Goal: Task Accomplishment & Management: Manage account settings

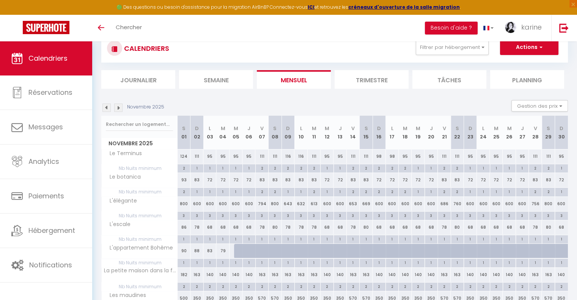
click at [56, 59] on span "Calendriers" at bounding box center [47, 58] width 39 height 9
click at [104, 106] on img at bounding box center [106, 108] width 8 height 8
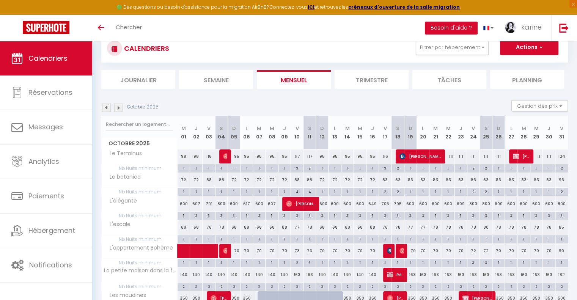
click at [106, 107] on img at bounding box center [106, 108] width 8 height 8
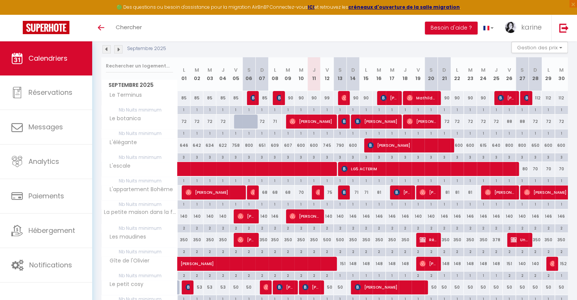
scroll to position [99, 0]
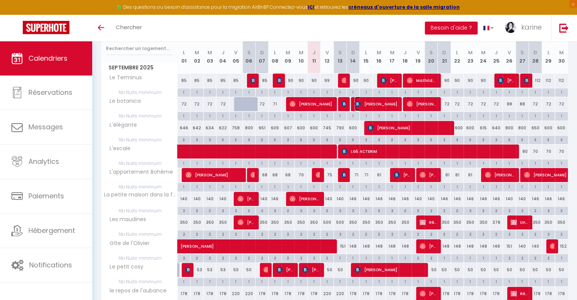
click at [376, 102] on span "[PERSON_NAME]" at bounding box center [376, 104] width 43 height 14
select select "OK"
select select "47621"
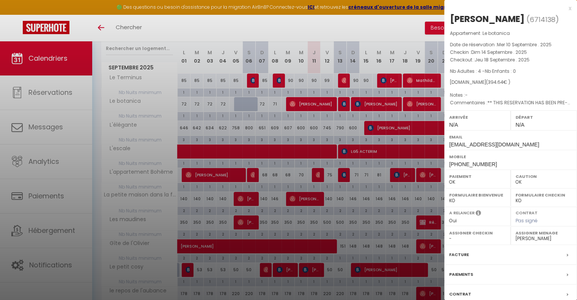
click at [348, 126] on div at bounding box center [288, 150] width 577 height 300
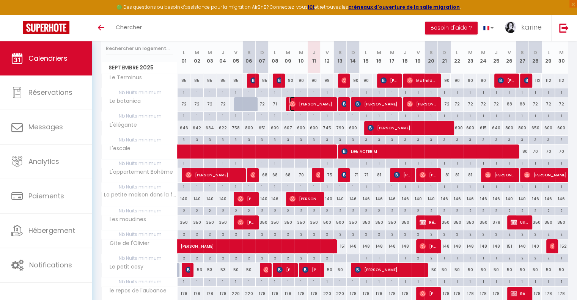
click at [317, 104] on span "[PERSON_NAME]" at bounding box center [311, 104] width 43 height 14
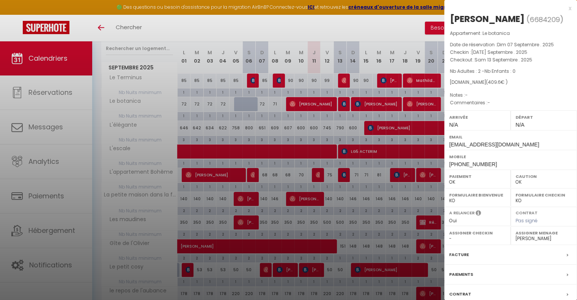
click at [334, 121] on div at bounding box center [288, 150] width 577 height 300
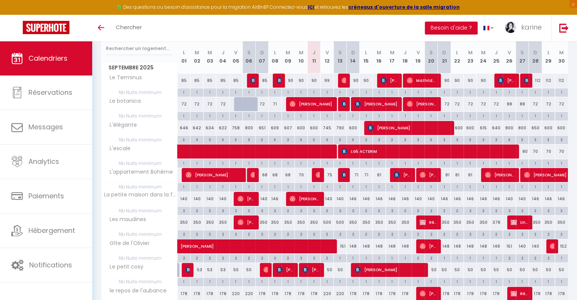
scroll to position [61, 0]
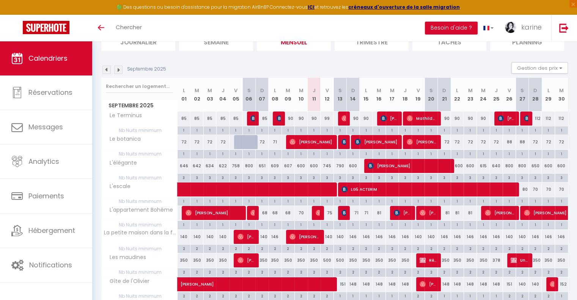
click at [105, 67] on img at bounding box center [106, 70] width 8 height 8
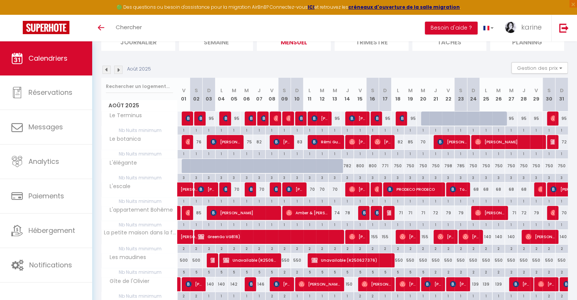
click at [109, 73] on img at bounding box center [106, 70] width 8 height 8
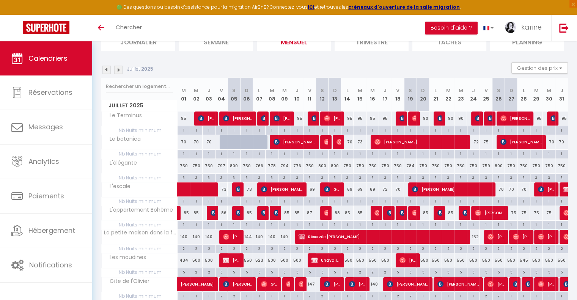
click at [108, 71] on img at bounding box center [106, 70] width 8 height 8
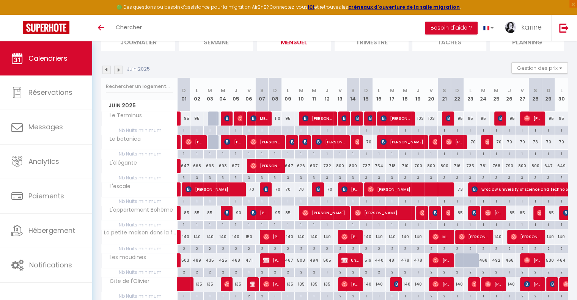
click at [108, 71] on img at bounding box center [106, 70] width 8 height 8
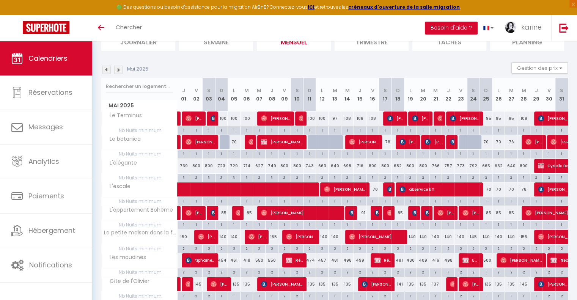
click at [117, 68] on img at bounding box center [118, 70] width 8 height 8
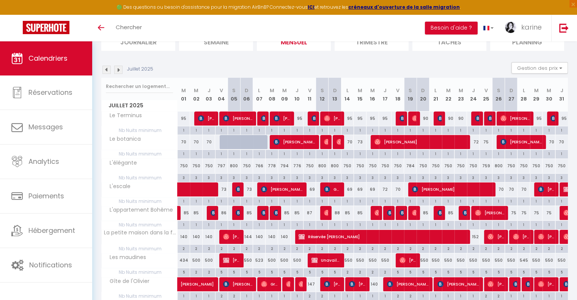
click at [117, 68] on img at bounding box center [118, 70] width 8 height 8
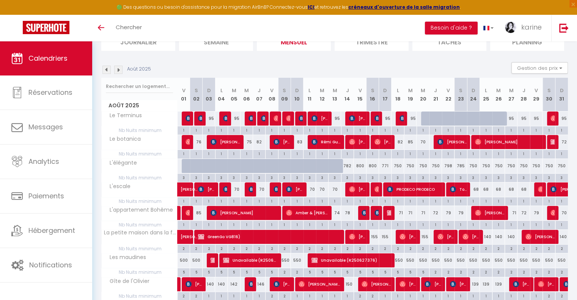
click at [117, 68] on img at bounding box center [118, 70] width 8 height 8
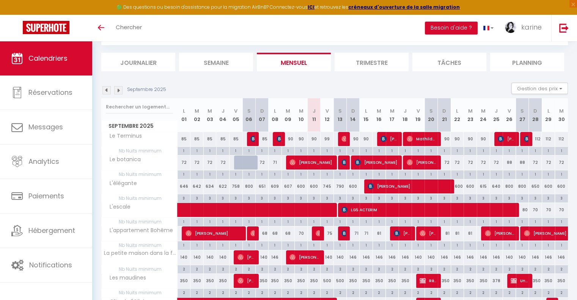
scroll to position [61, 0]
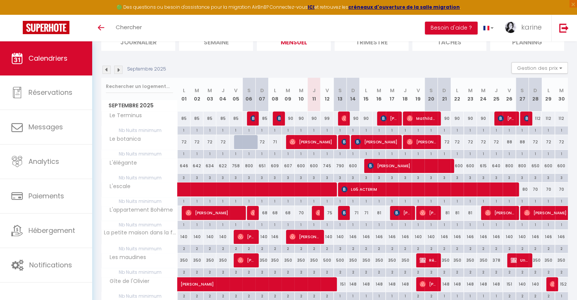
drag, startPoint x: 446, startPoint y: 140, endPoint x: 563, endPoint y: 142, distance: 116.9
click at [563, 142] on tr "Le botanica 72 72 72 72 83 83 72 71 70 [PERSON_NAME]" at bounding box center [335, 142] width 467 height 15
click at [444, 142] on div "72" at bounding box center [444, 142] width 13 height 14
type input "72"
type input "Dim 21 Septembre 2025"
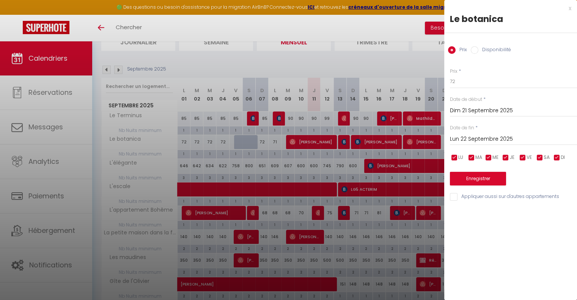
click at [521, 146] on div "Prix * 72 Statut * Disponible Indisponible Date de début * Dim 21 Septembre 202…" at bounding box center [510, 129] width 133 height 143
click at [513, 132] on div "Lun 22 Septembre 2025 < [DATE] > Dim Lun Mar Mer Jeu Ven Sam 1 2 3 4 5 6 7 8 9 …" at bounding box center [513, 139] width 127 height 14
click at [516, 138] on input "Lun 22 Septembre 2025" at bounding box center [513, 139] width 127 height 10
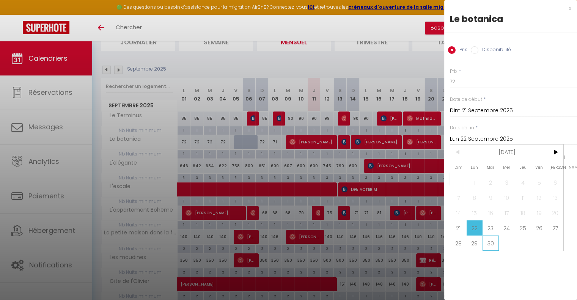
click at [483, 240] on span "30" at bounding box center [491, 243] width 16 height 15
type input "[DATE] Septembre 2025"
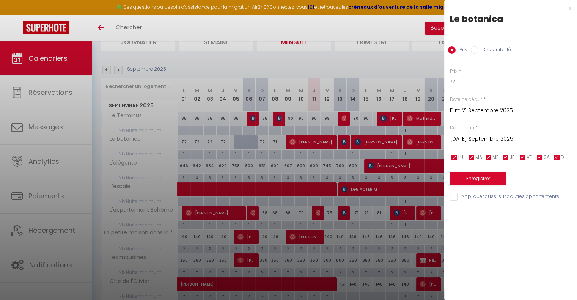
click at [475, 81] on input "72" at bounding box center [513, 82] width 127 height 14
type input "76"
click at [472, 177] on button "Enregistrer" at bounding box center [478, 179] width 56 height 14
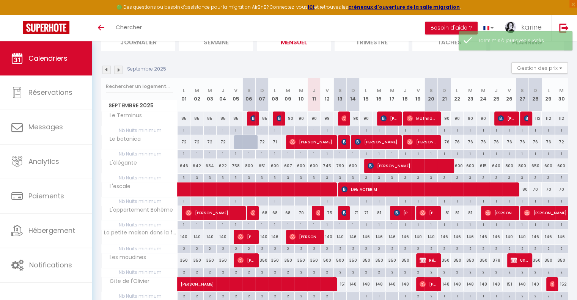
click at [117, 72] on img at bounding box center [118, 70] width 8 height 8
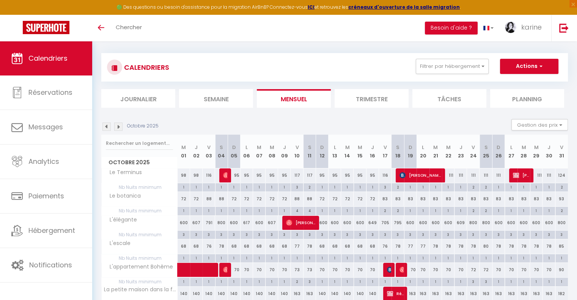
scroll to position [0, 0]
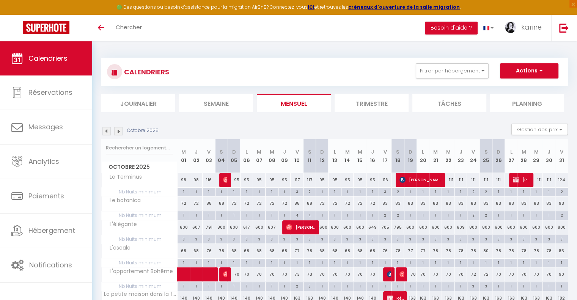
click at [105, 128] on img at bounding box center [106, 131] width 8 height 8
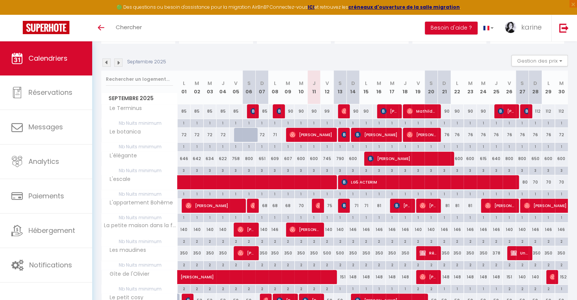
scroll to position [76, 0]
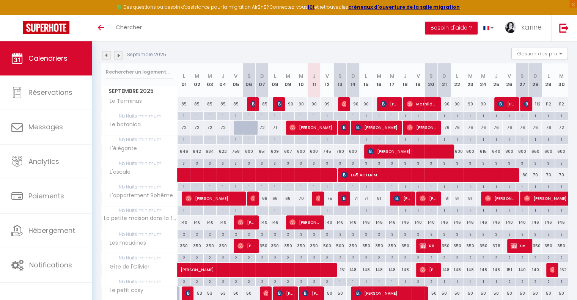
click at [118, 56] on img at bounding box center [118, 55] width 8 height 8
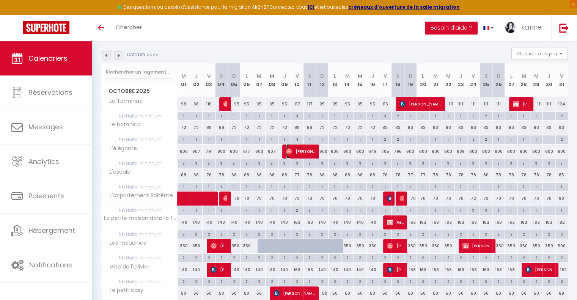
click at [298, 149] on span "[PERSON_NAME] [PERSON_NAME] [PERSON_NAME]" at bounding box center [300, 151] width 29 height 14
select select
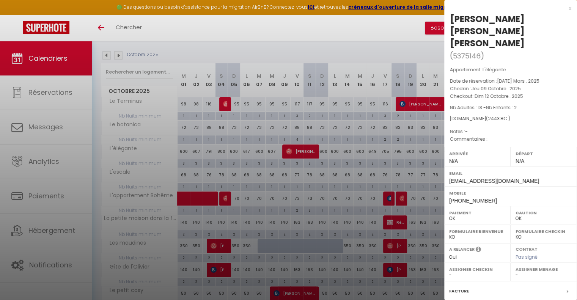
click at [365, 159] on div at bounding box center [288, 150] width 577 height 300
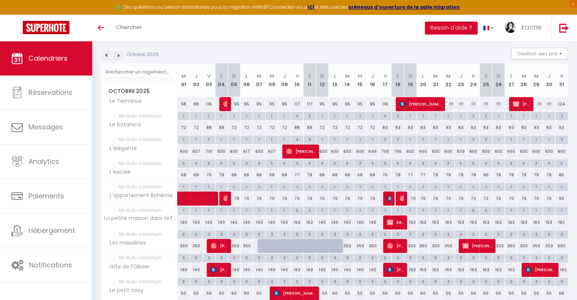
click at [108, 55] on img at bounding box center [106, 55] width 8 height 8
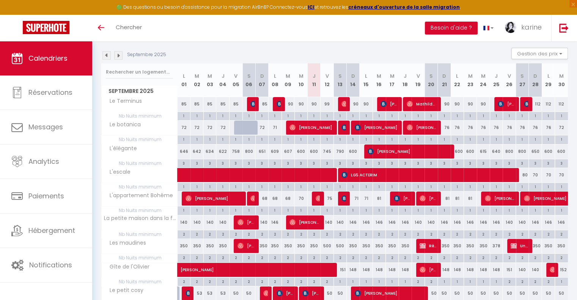
click at [117, 55] on img at bounding box center [118, 55] width 8 height 8
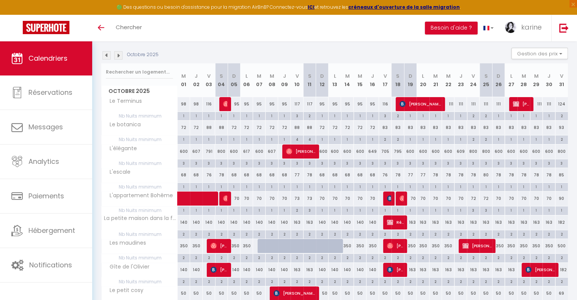
click at [117, 55] on img at bounding box center [118, 55] width 8 height 8
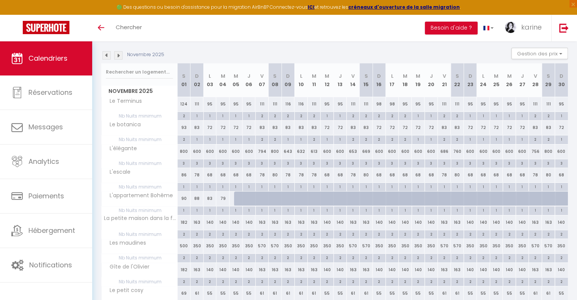
click at [109, 58] on img at bounding box center [106, 55] width 8 height 8
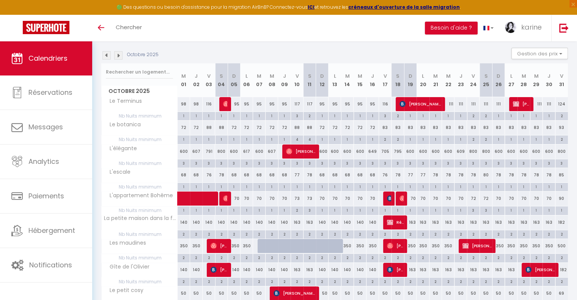
click at [108, 55] on img at bounding box center [106, 55] width 8 height 8
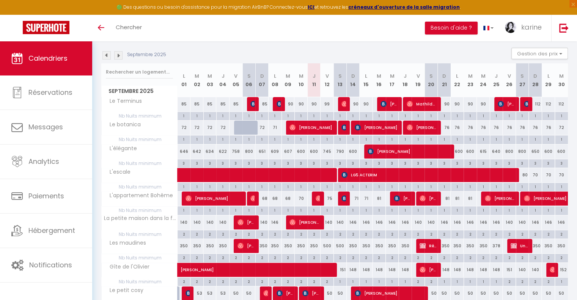
click at [459, 151] on div "600" at bounding box center [457, 152] width 13 height 14
type input "600"
type input "Lun 22 Septembre 2025"
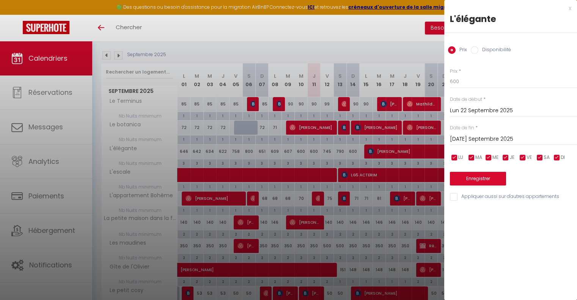
click at [528, 135] on input "[DATE] Septembre 2025" at bounding box center [513, 139] width 127 height 10
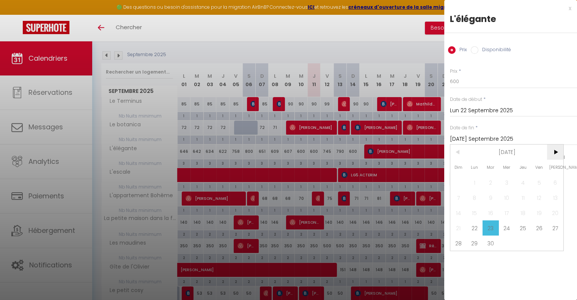
click at [551, 150] on span ">" at bounding box center [555, 152] width 16 height 15
click at [534, 212] on span "19" at bounding box center [539, 212] width 16 height 15
type input "Ven 19 Décembre 2025"
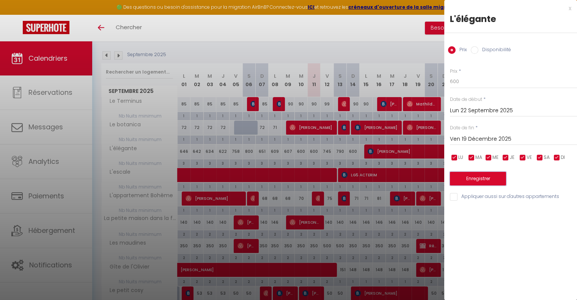
click at [479, 179] on button "Enregistrer" at bounding box center [478, 179] width 56 height 14
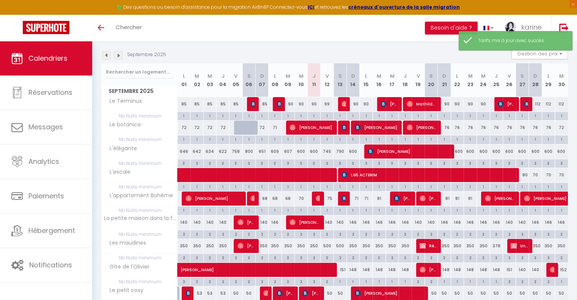
click at [115, 56] on img at bounding box center [118, 55] width 8 height 8
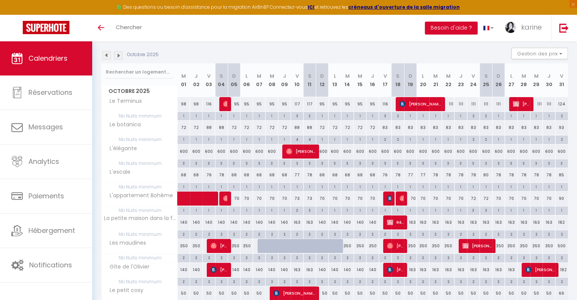
click at [118, 56] on img at bounding box center [118, 55] width 8 height 8
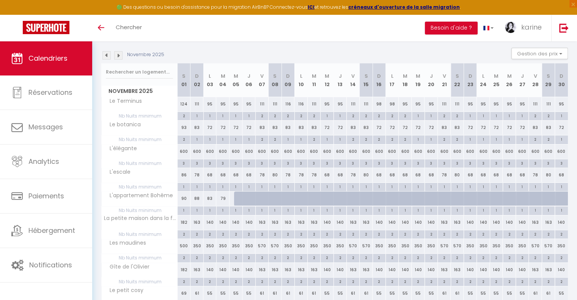
click at [118, 56] on img at bounding box center [118, 55] width 8 height 8
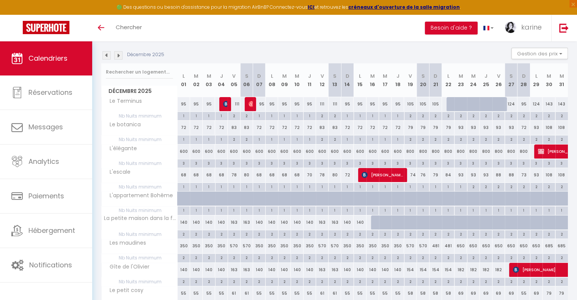
click at [118, 56] on img at bounding box center [118, 55] width 8 height 8
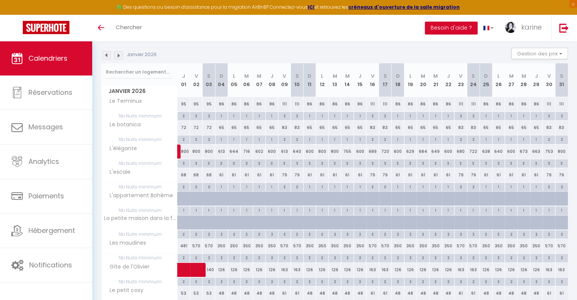
click at [108, 56] on img at bounding box center [106, 55] width 8 height 8
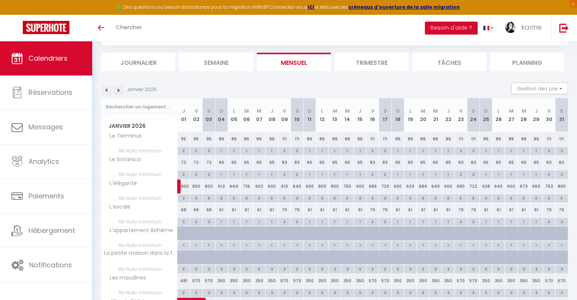
select select "0"
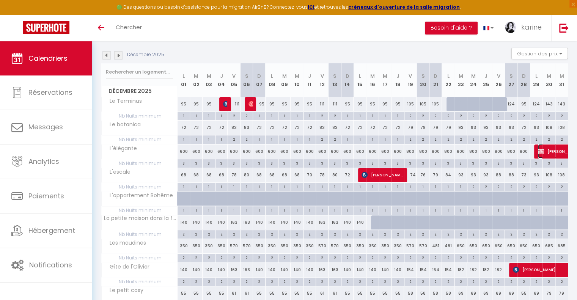
click at [544, 149] on span "[PERSON_NAME]" at bounding box center [564, 151] width 52 height 14
select select "KO"
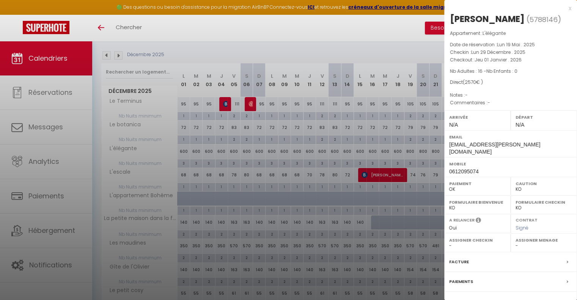
click at [337, 146] on div at bounding box center [288, 150] width 577 height 300
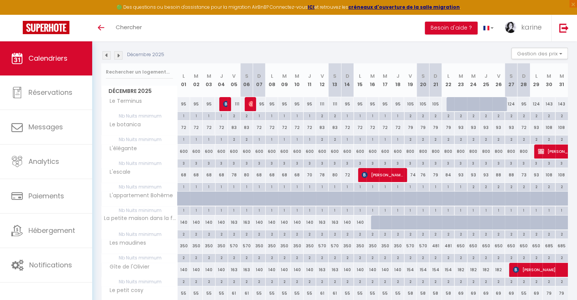
click at [119, 53] on img at bounding box center [118, 55] width 8 height 8
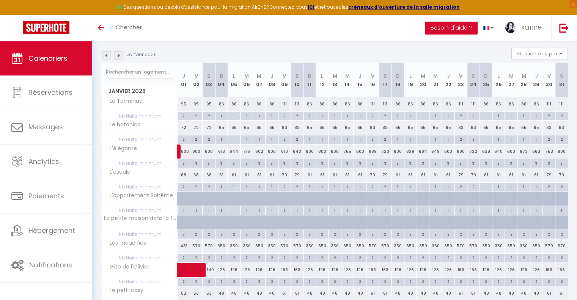
click at [220, 151] on div "613" at bounding box center [221, 152] width 13 height 14
type input "613"
type input "Dim 04 Janvier 2026"
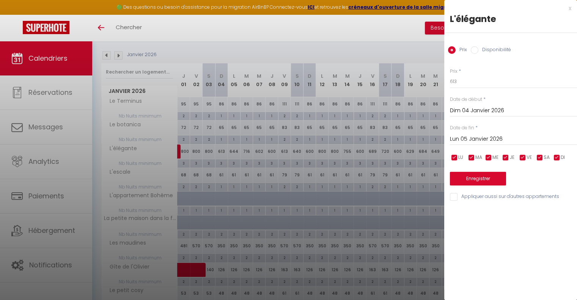
click at [498, 135] on input "Lun 05 Janvier 2026" at bounding box center [513, 139] width 127 height 10
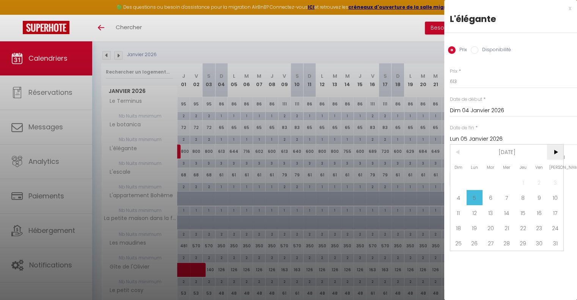
click at [558, 153] on span ">" at bounding box center [555, 152] width 16 height 15
click at [458, 152] on span "<" at bounding box center [458, 152] width 16 height 15
click at [494, 241] on span "31" at bounding box center [491, 243] width 16 height 15
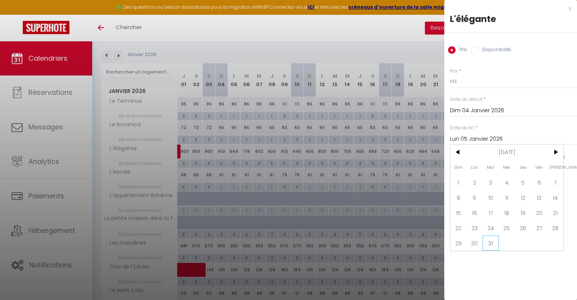
type input "[DATE] Mars 2026"
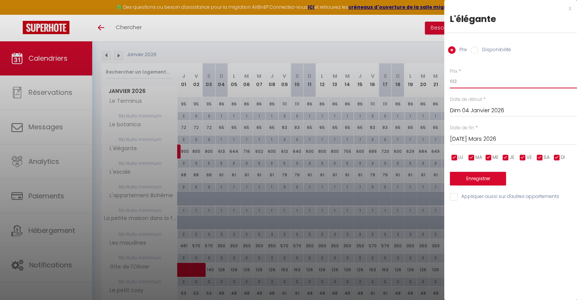
click at [464, 79] on input "613" at bounding box center [513, 82] width 127 height 14
type input "600"
click at [468, 178] on button "Enregistrer" at bounding box center [478, 179] width 56 height 14
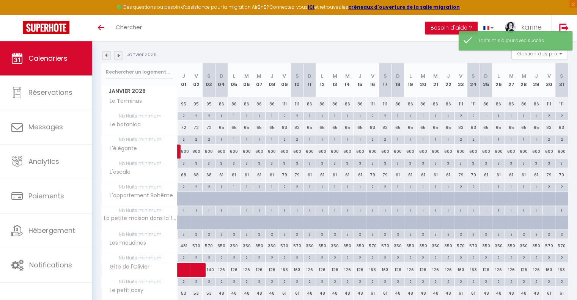
click at [107, 58] on img at bounding box center [106, 55] width 8 height 8
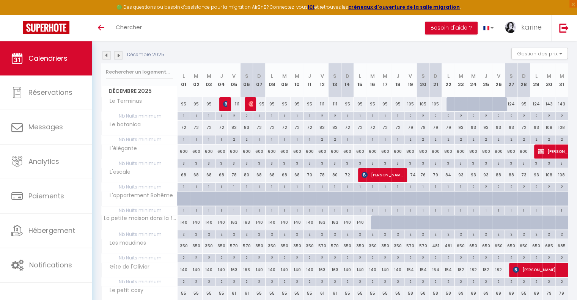
click at [121, 58] on img at bounding box center [118, 55] width 8 height 8
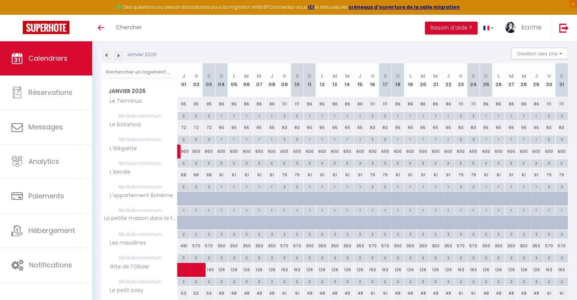
click at [116, 58] on img at bounding box center [118, 55] width 8 height 8
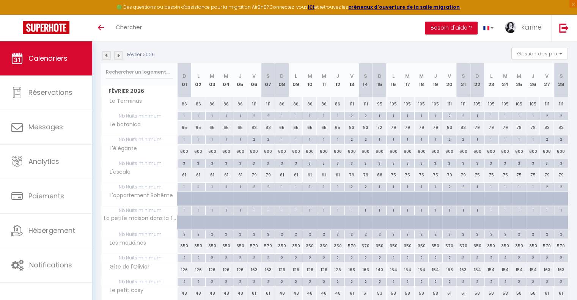
click at [116, 58] on img at bounding box center [118, 55] width 8 height 8
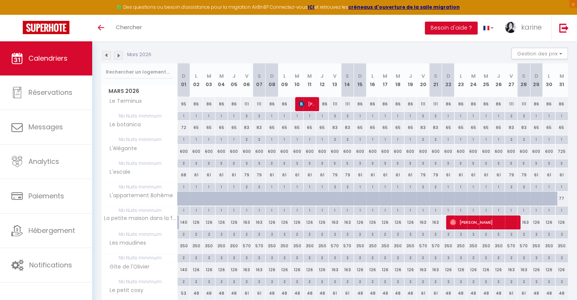
click at [116, 58] on img at bounding box center [118, 55] width 8 height 8
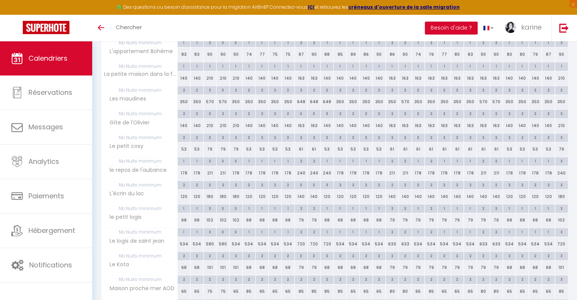
scroll to position [71, 0]
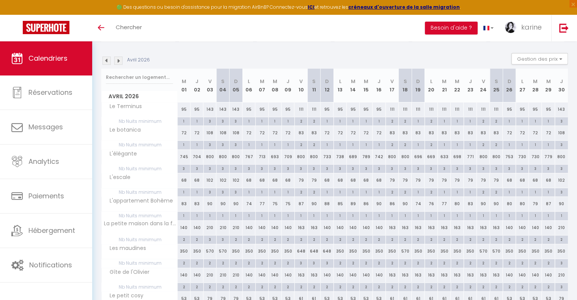
click at [119, 58] on img at bounding box center [118, 61] width 8 height 8
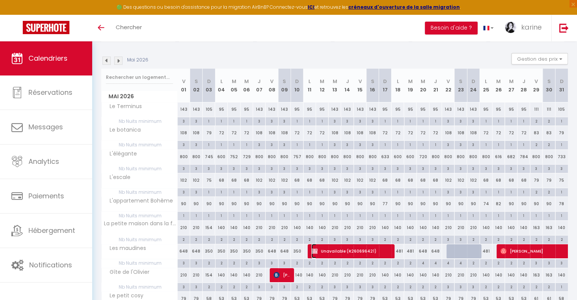
click at [357, 253] on span "Unavailable (R260696421)" at bounding box center [351, 251] width 79 height 14
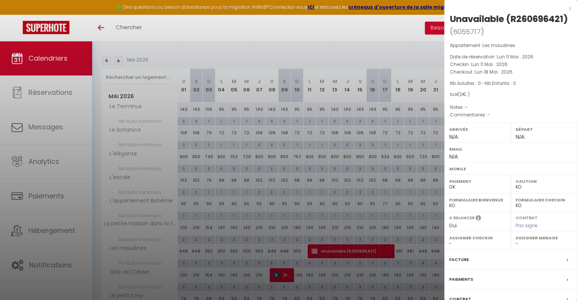
click at [364, 200] on div at bounding box center [288, 150] width 577 height 300
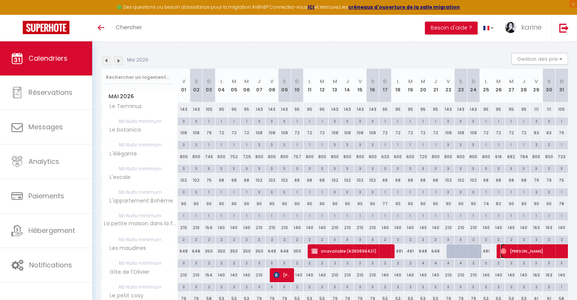
click at [527, 246] on span "[PERSON_NAME]" at bounding box center [562, 251] width 122 height 14
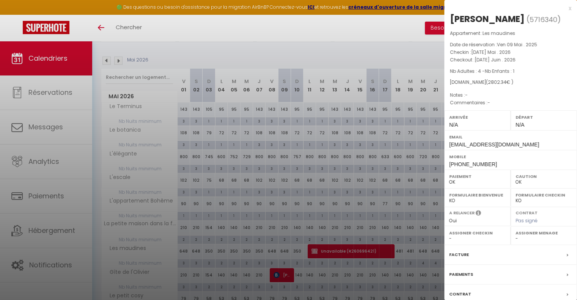
click at [352, 200] on div at bounding box center [288, 150] width 577 height 300
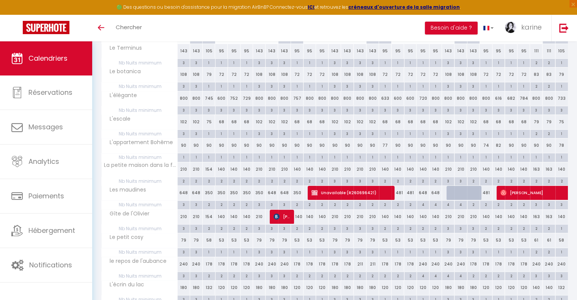
scroll to position [146, 0]
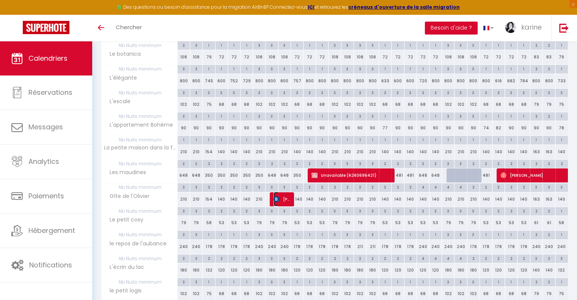
click at [282, 201] on span "[PERSON_NAME]" at bounding box center [282, 199] width 17 height 14
select select "KO"
select select "27211"
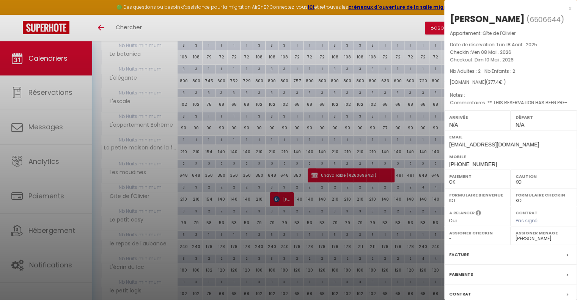
click at [285, 146] on div at bounding box center [288, 150] width 577 height 300
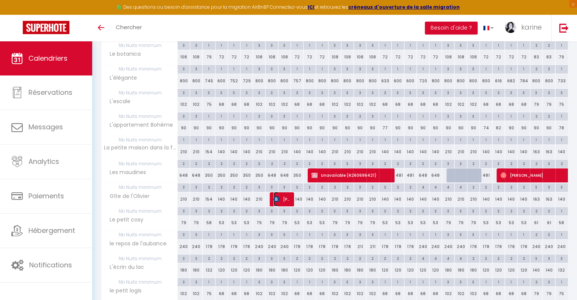
click at [282, 200] on span "[PERSON_NAME]" at bounding box center [282, 199] width 17 height 14
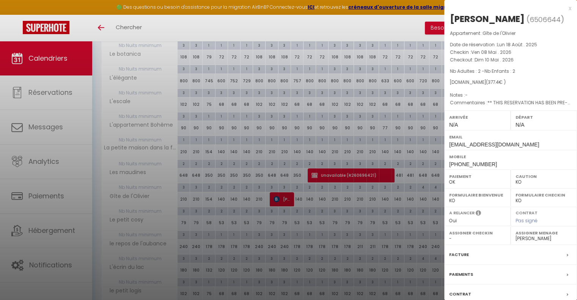
click at [348, 221] on div at bounding box center [288, 150] width 577 height 300
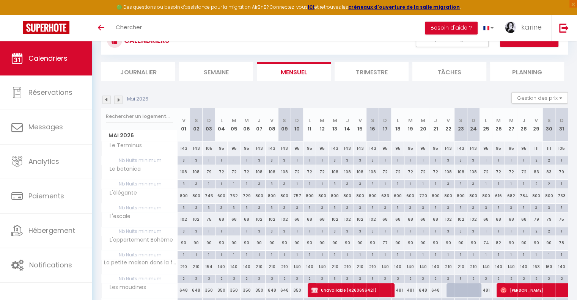
scroll to position [0, 0]
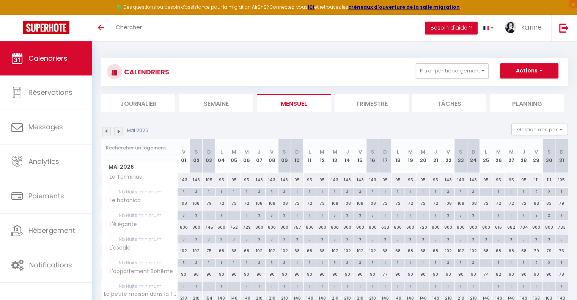
click at [117, 132] on img at bounding box center [118, 131] width 8 height 8
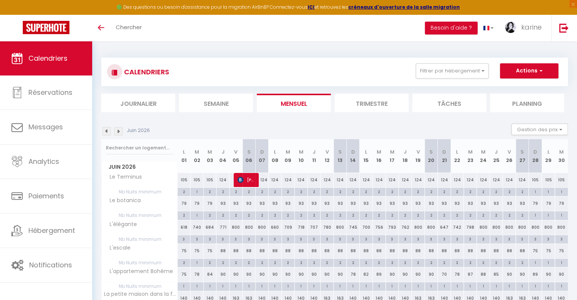
click at [44, 65] on link "Calendriers" at bounding box center [46, 58] width 92 height 34
click at [107, 27] on link "Toggle menubar" at bounding box center [101, 28] width 18 height 27
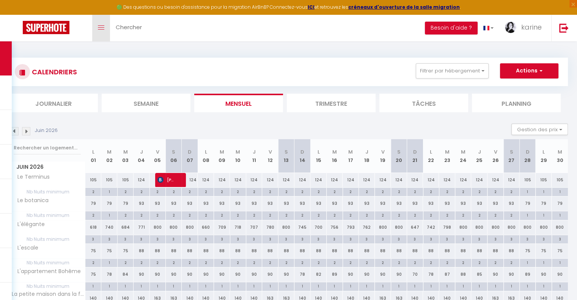
click at [58, 26] on img at bounding box center [46, 27] width 47 height 13
